Goal: Information Seeking & Learning: Learn about a topic

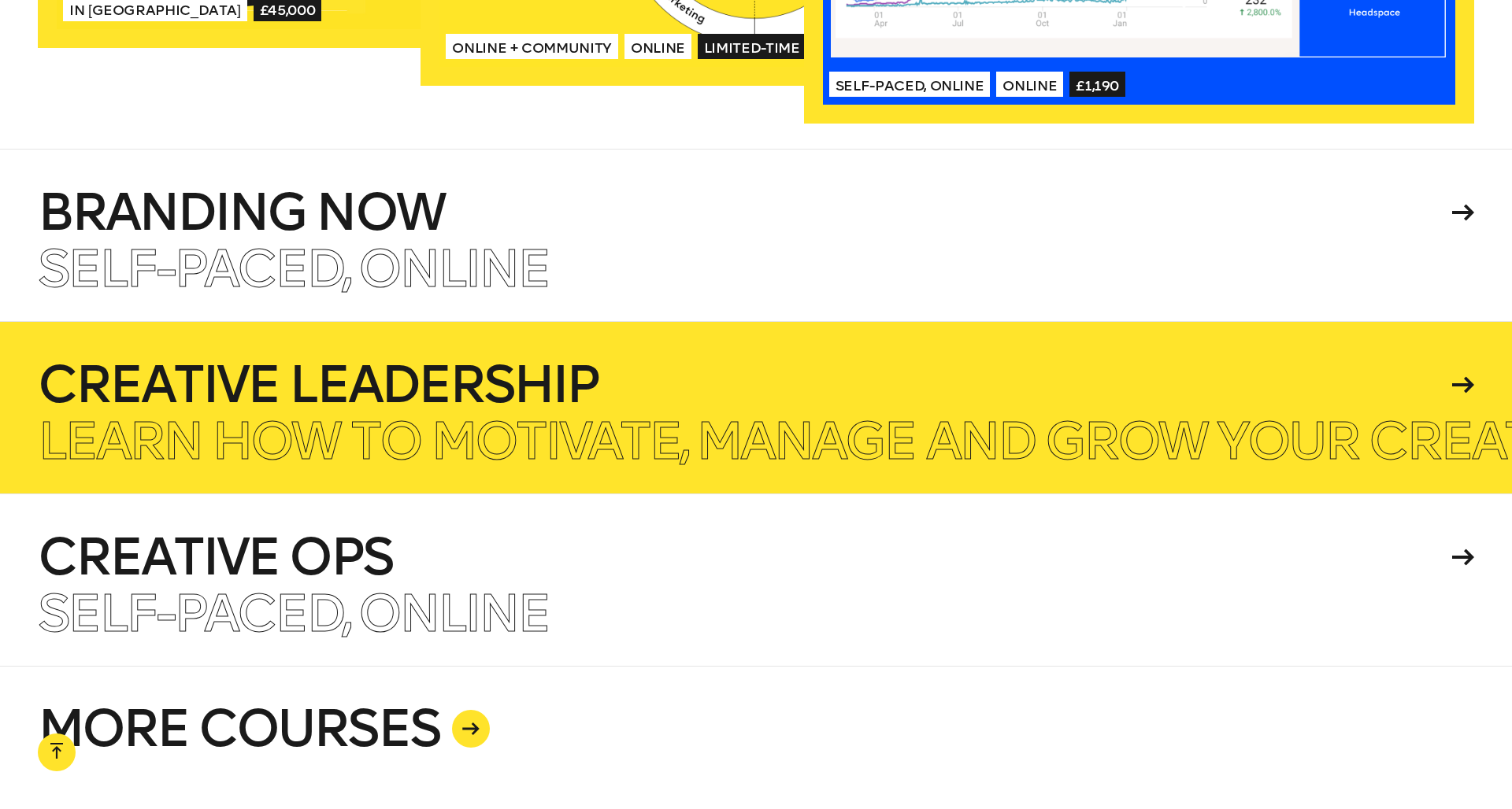
scroll to position [3795, 0]
click at [573, 377] on h4 "Creative Leadership" at bounding box center [742, 384] width 1408 height 50
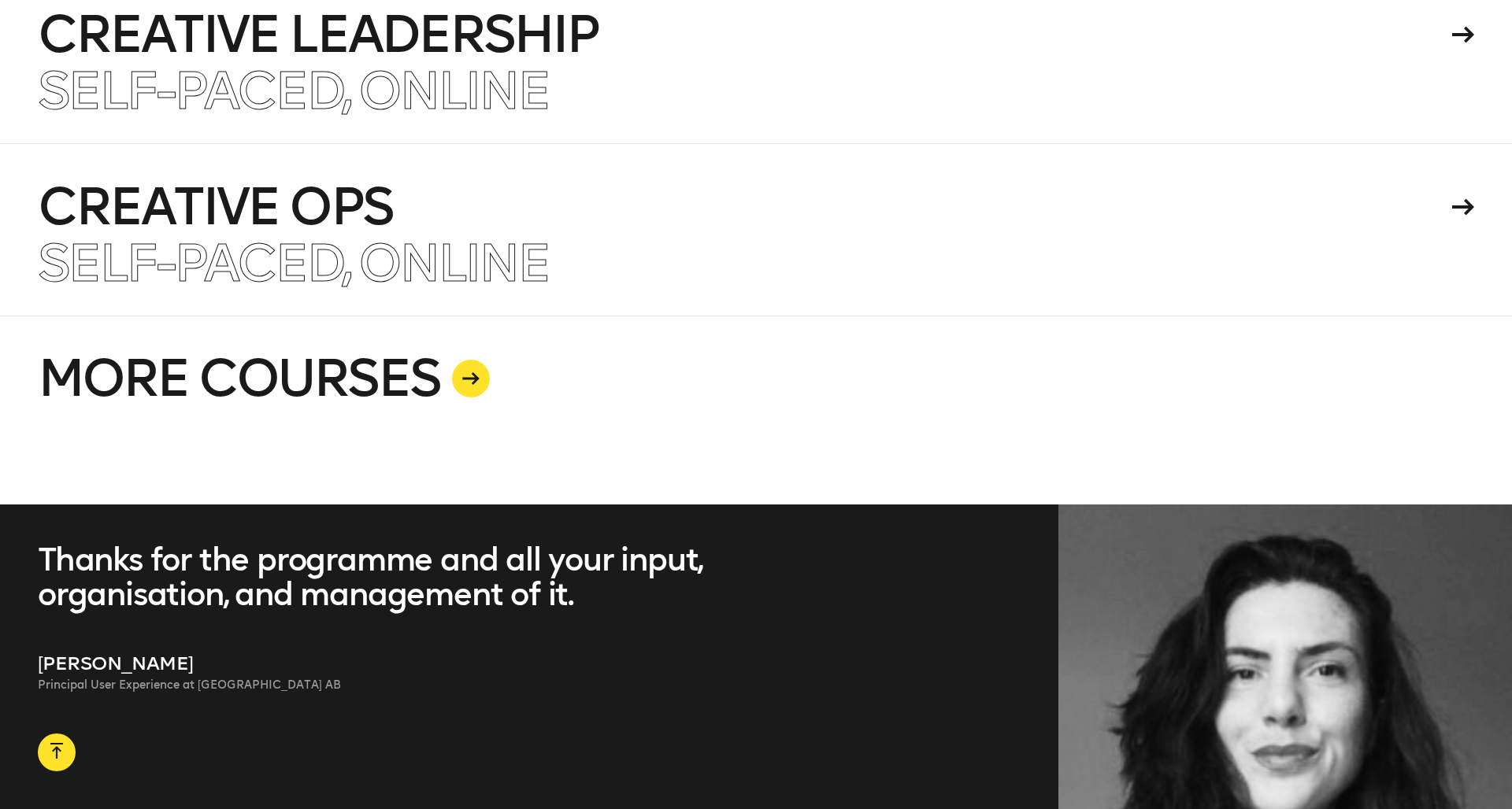
scroll to position [4146, 0]
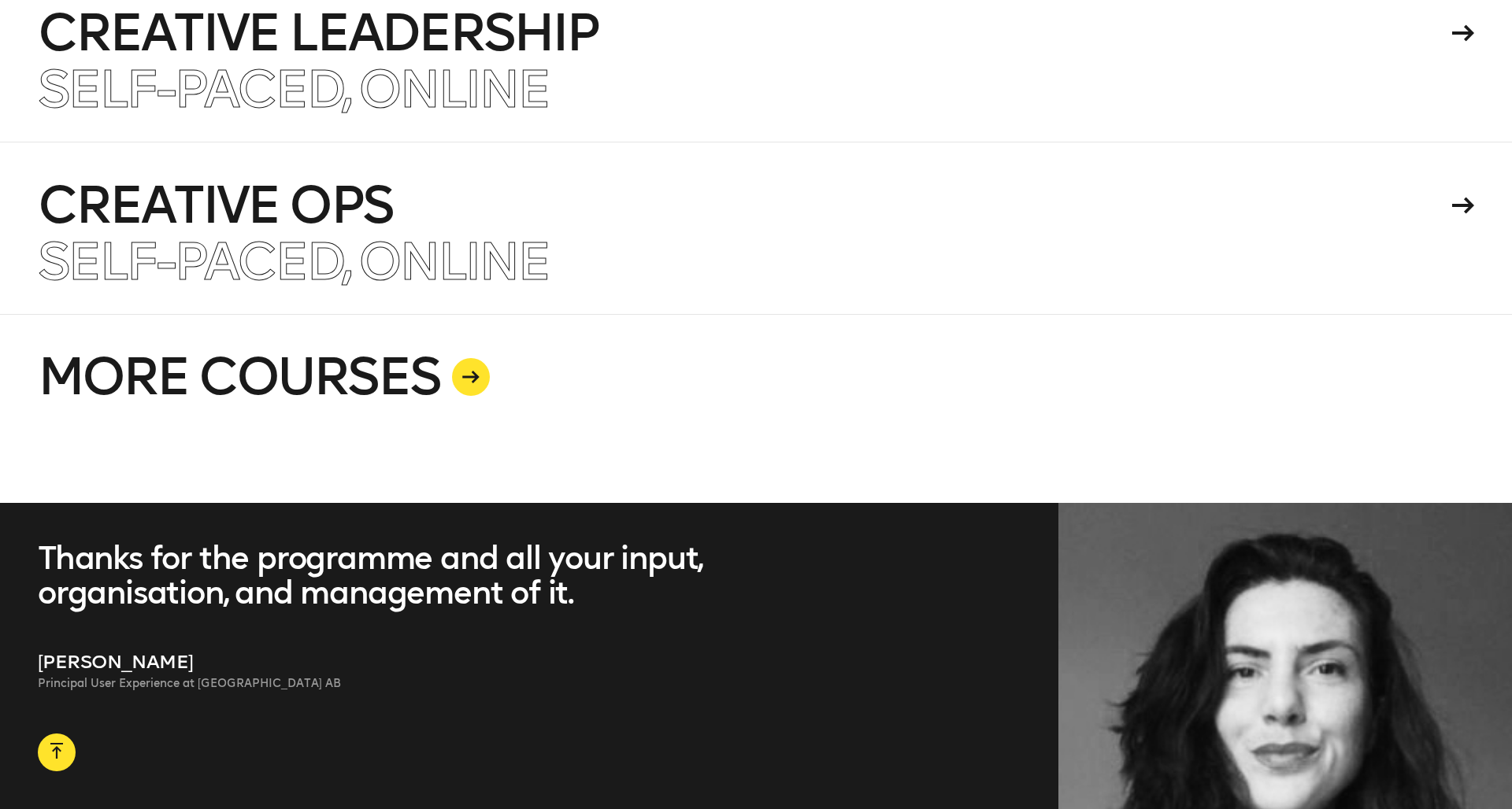
drag, startPoint x: 419, startPoint y: 351, endPoint x: 466, endPoint y: 383, distance: 56.9
click at [419, 351] on link "MORE COURSES" at bounding box center [755, 408] width 1436 height 189
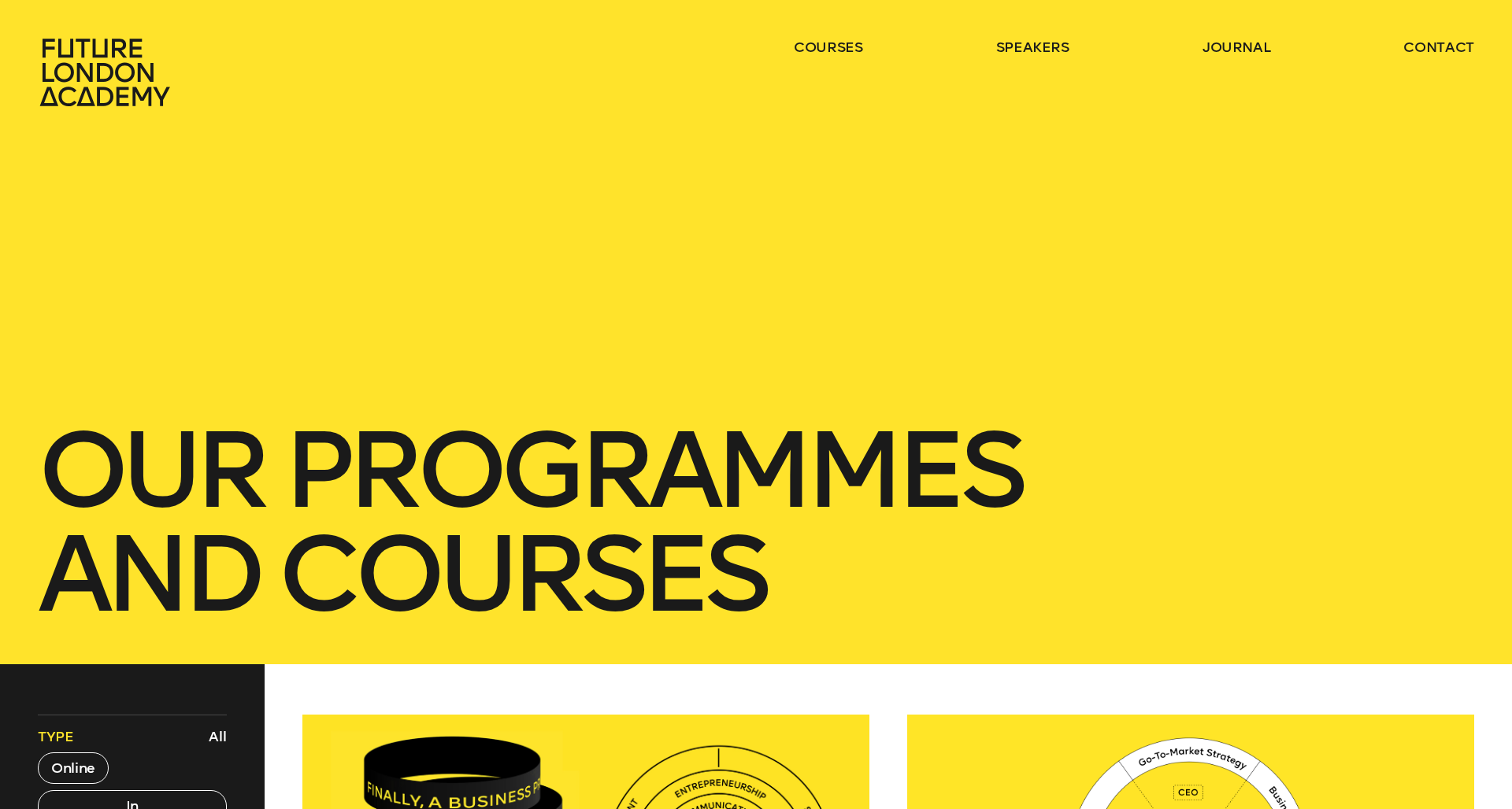
drag, startPoint x: 1013, startPoint y: 49, endPoint x: 1232, endPoint y: 68, distance: 219.8
click at [1013, 49] on link "speakers" at bounding box center [1033, 47] width 74 height 19
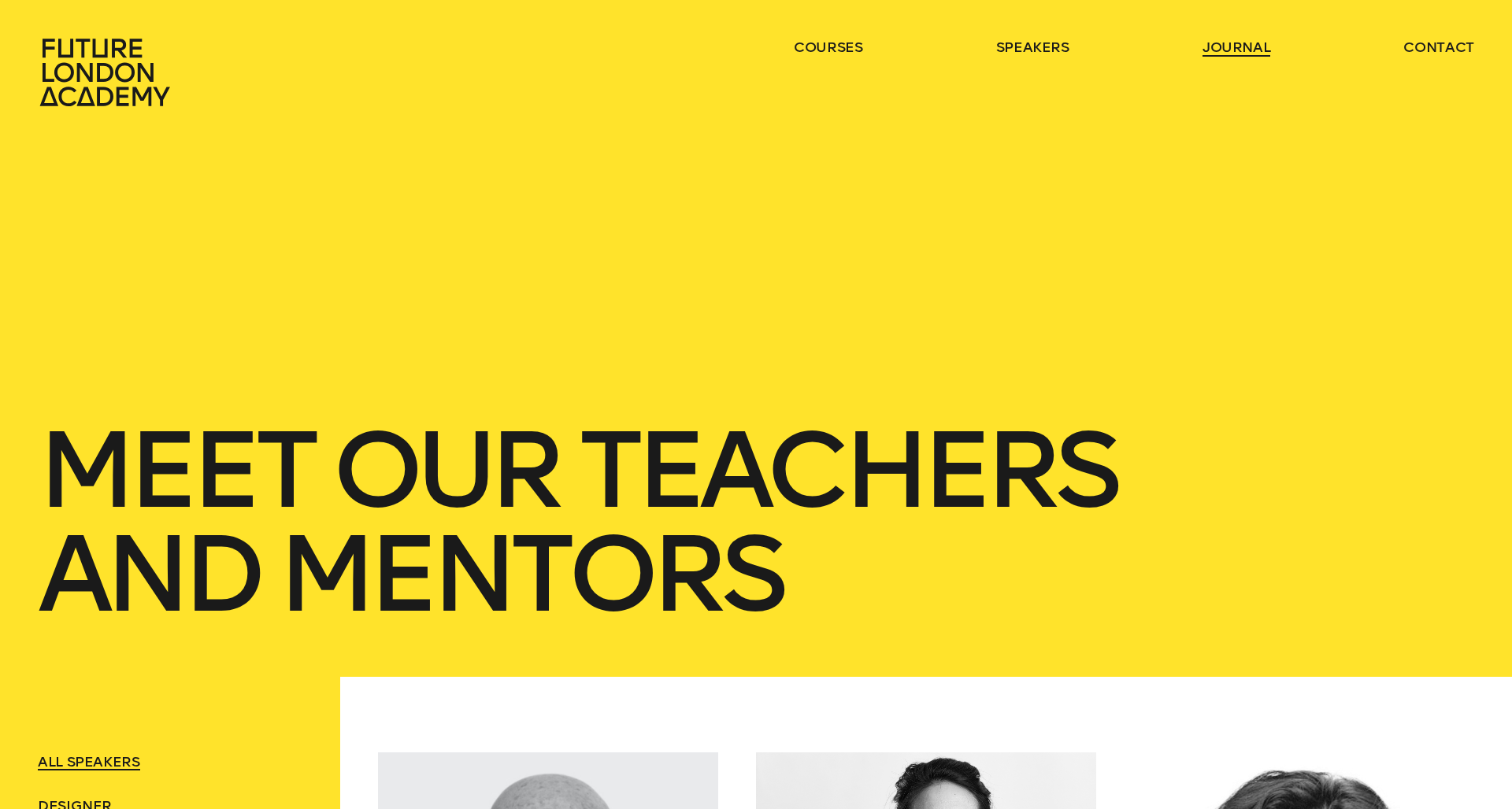
click at [1215, 44] on link "journal" at bounding box center [1236, 47] width 68 height 19
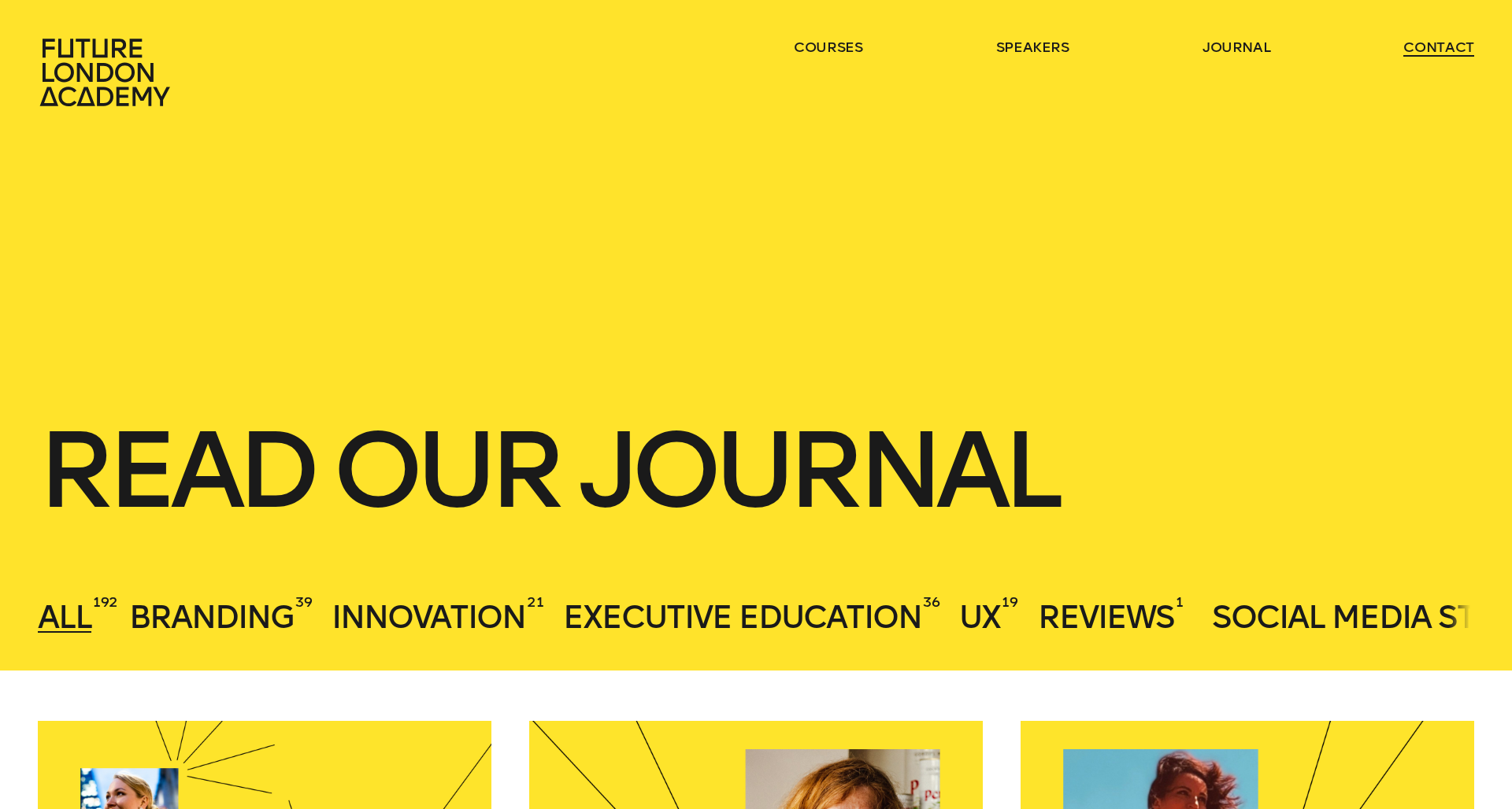
click at [1428, 46] on link "contact" at bounding box center [1438, 47] width 71 height 19
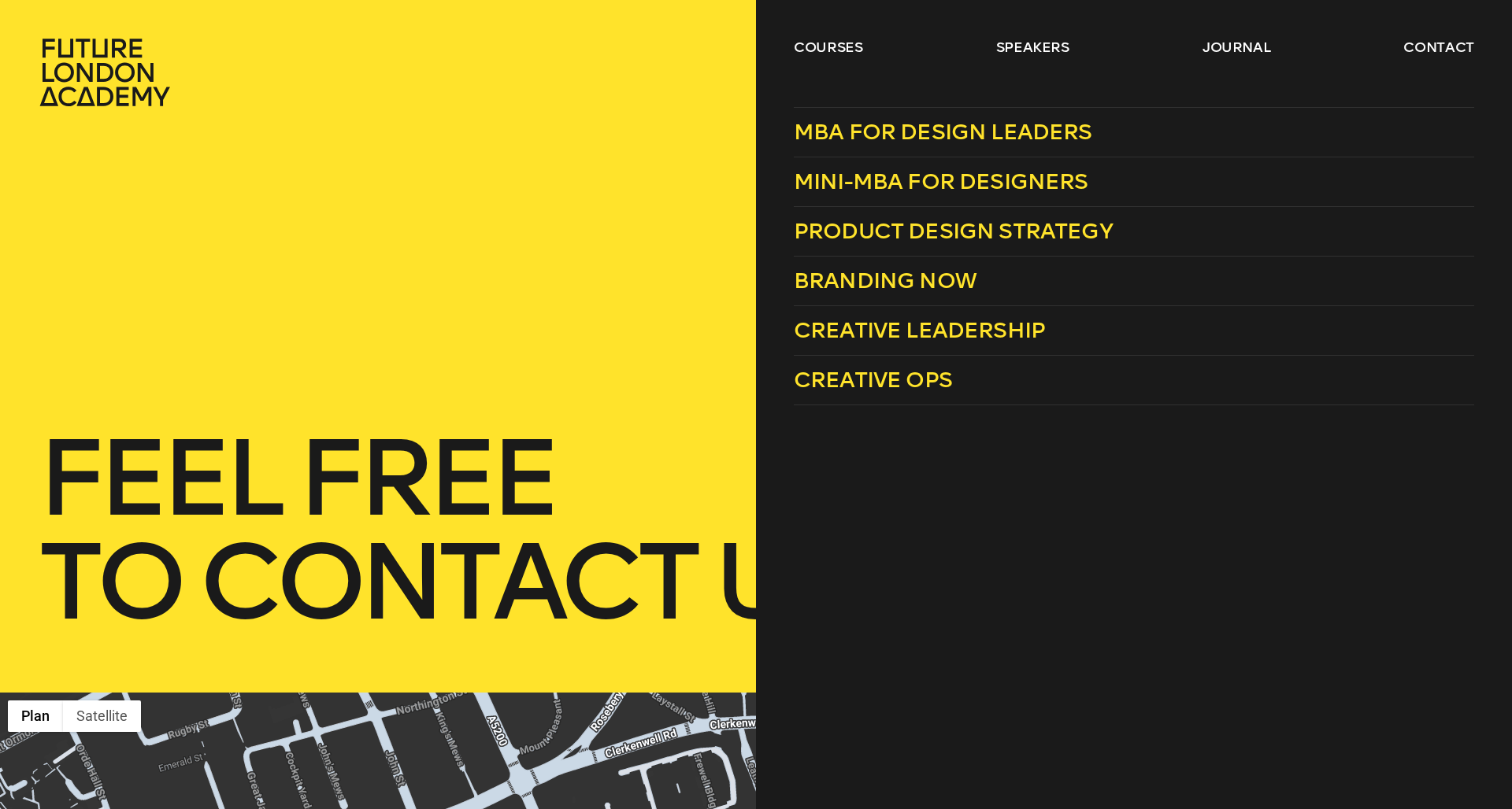
click at [827, 38] on link "courses" at bounding box center [828, 47] width 69 height 19
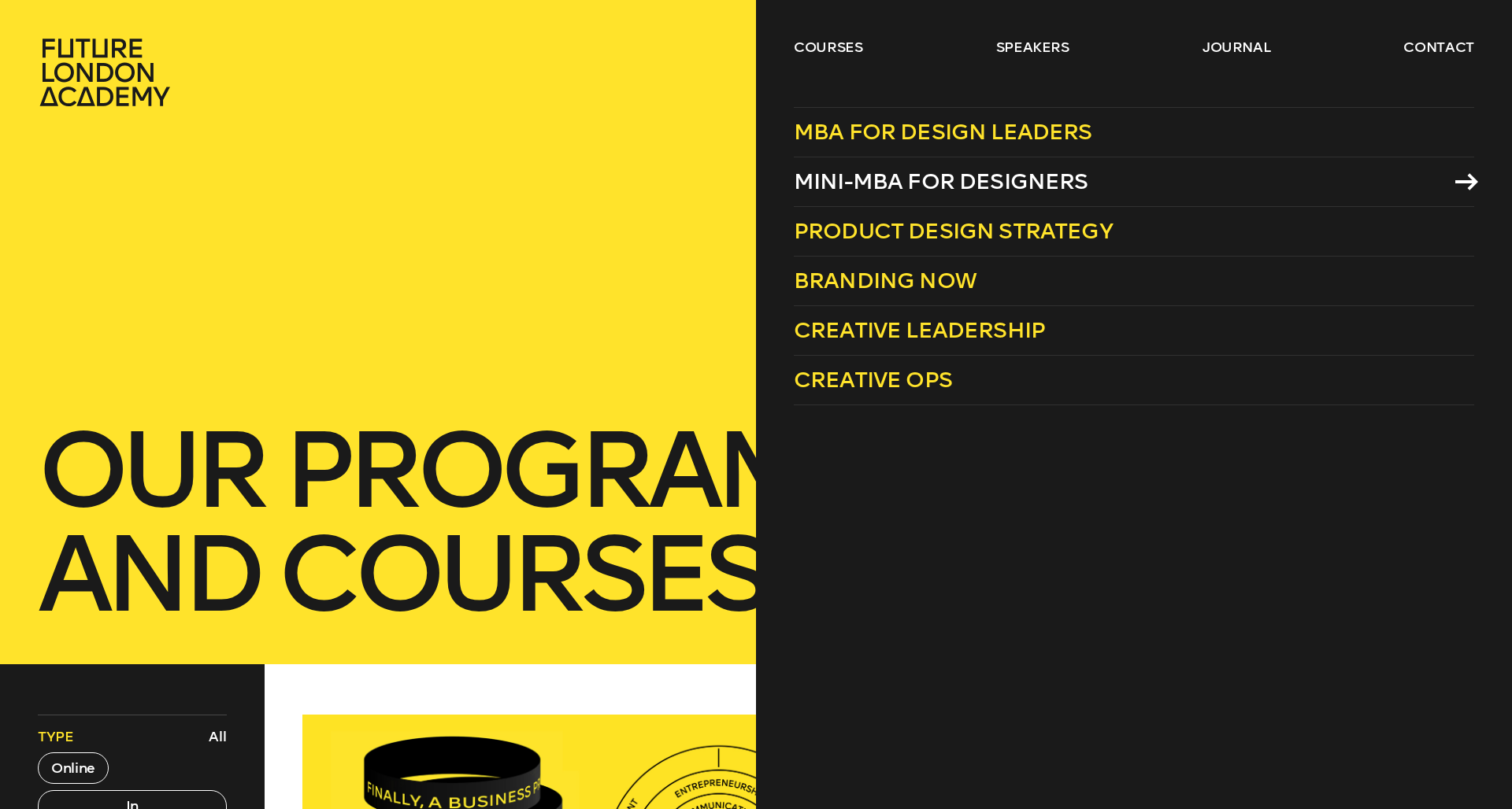
click at [873, 190] on span "Mini-MBA for Designers" at bounding box center [941, 181] width 295 height 26
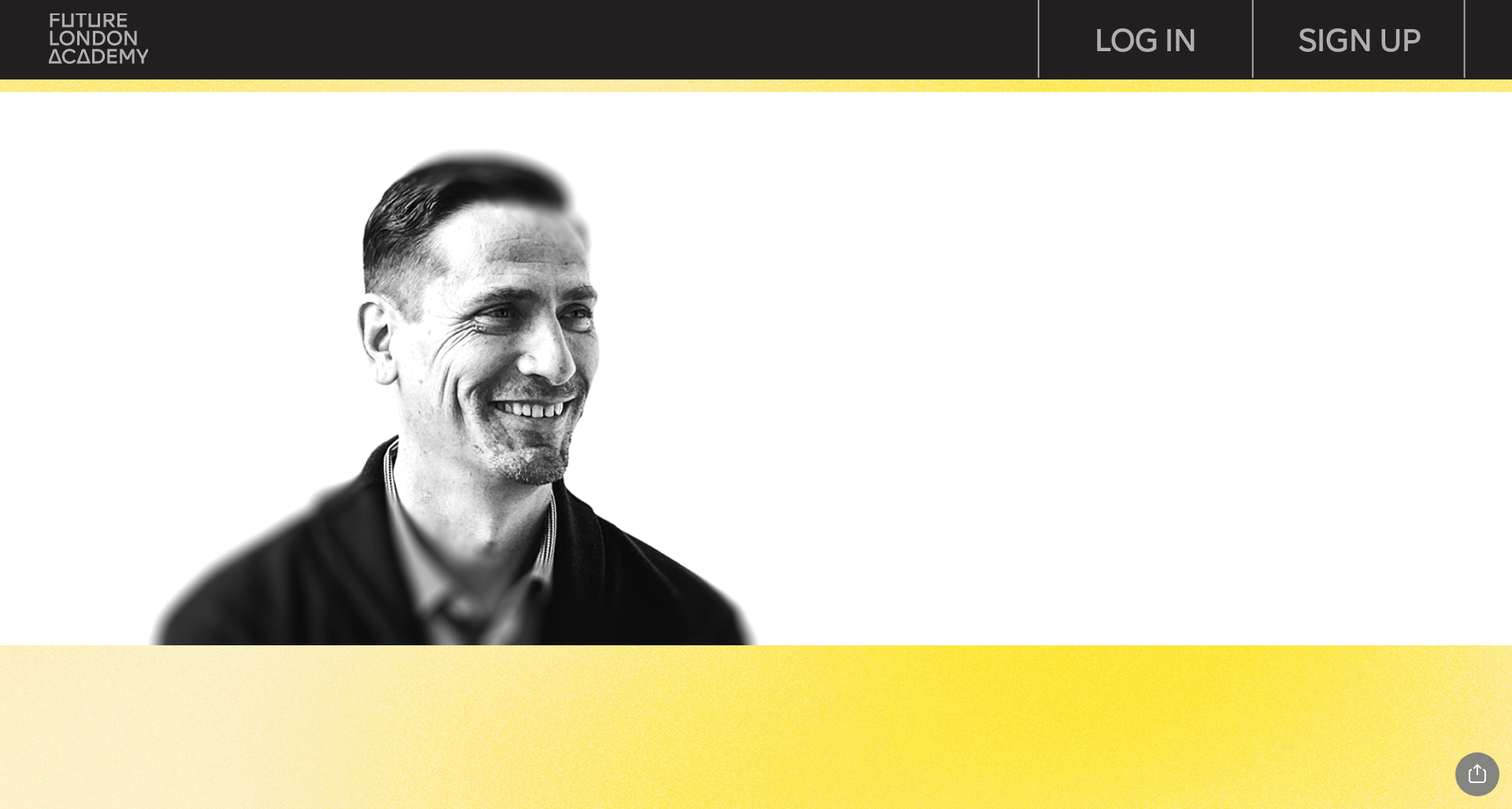
scroll to position [2945, 0]
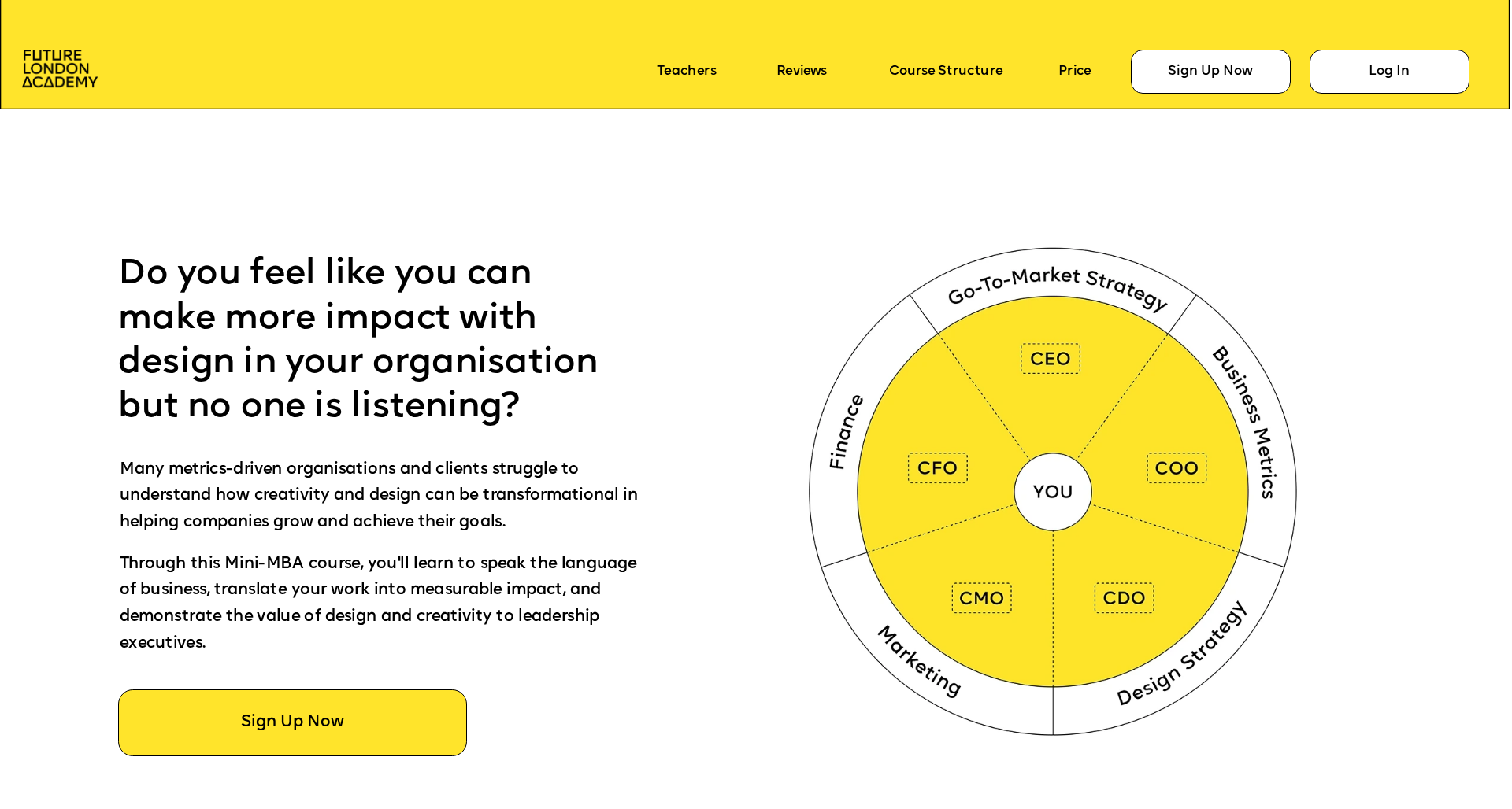
scroll to position [901, 0]
